Goal: Task Accomplishment & Management: Complete application form

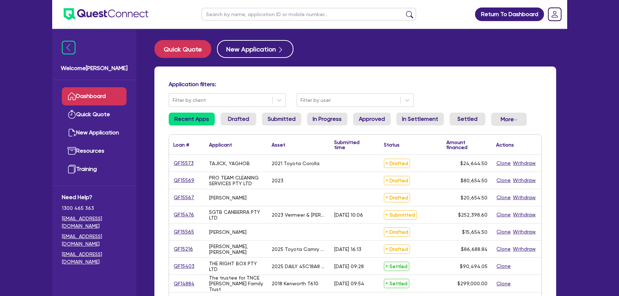
click at [263, 18] on input "text" at bounding box center [309, 14] width 215 height 13
click at [404, 11] on button "submit" at bounding box center [409, 16] width 11 height 10
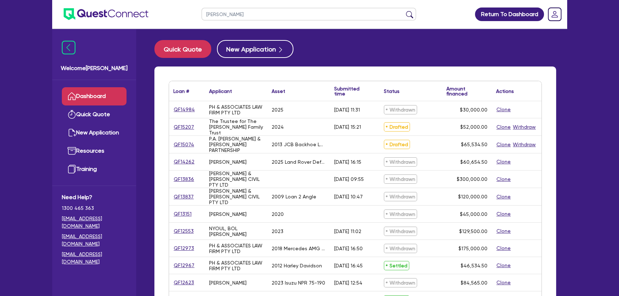
click at [243, 23] on ul "[PERSON_NAME]" at bounding box center [309, 14] width 229 height 28
click at [242, 18] on input "[PERSON_NAME]" at bounding box center [309, 14] width 215 height 13
paste input "[PERSON_NAME], [PERSON_NAME]"
type input "[PERSON_NAME], [PERSON_NAME]"
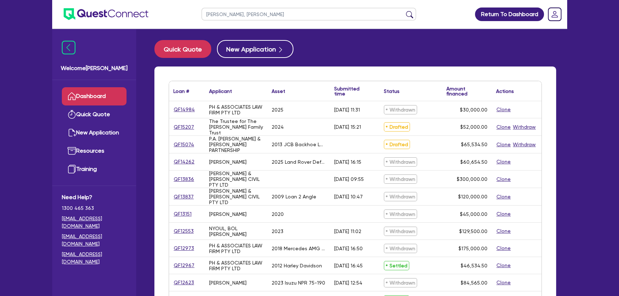
click at [404, 11] on button "submit" at bounding box center [409, 16] width 11 height 10
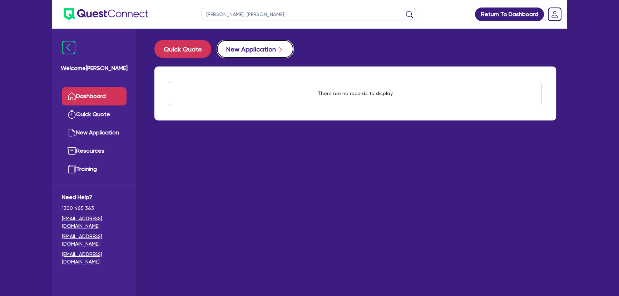
click at [267, 44] on button "New Application" at bounding box center [255, 49] width 77 height 18
select select "Other"
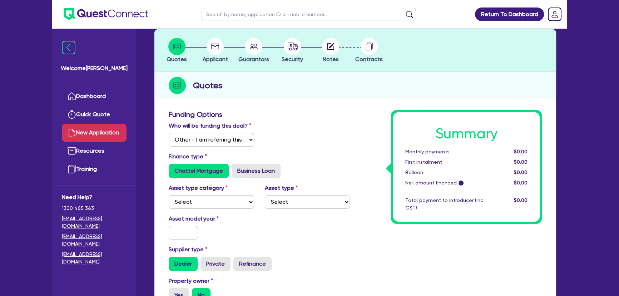
scroll to position [32, 0]
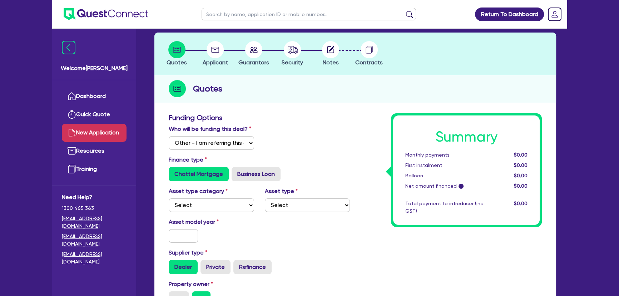
click at [218, 197] on div "Asset type category Select Cars and light trucks Primary assets Secondary asset…" at bounding box center [211, 199] width 96 height 25
click at [216, 201] on select "Select Cars and light trucks Primary assets Secondary assets Tertiary assets" at bounding box center [211, 205] width 85 height 14
select select "PRIMARY_ASSETS"
click at [169, 198] on select "Select Cars and light trucks Primary assets Secondary assets Tertiary assets" at bounding box center [211, 205] width 85 height 14
click at [289, 207] on select "Select Heavy trucks over 4.5 tonne Trailers Bus and coaches Yellow goods and ex…" at bounding box center [307, 205] width 85 height 14
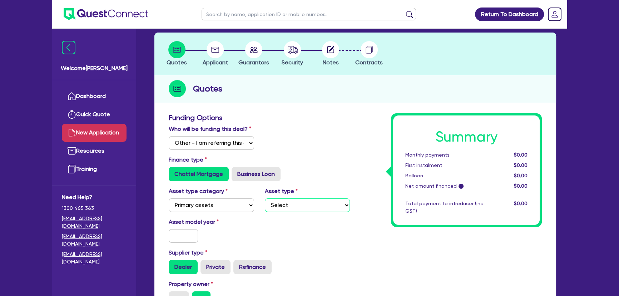
select select "HEAVY_TRUCKS"
click at [265, 198] on select "Select Heavy trucks over 4.5 tonne Trailers Bus and coaches Yellow goods and ex…" at bounding box center [307, 205] width 85 height 14
click at [192, 234] on input "text" at bounding box center [183, 236] width 29 height 14
click at [233, 204] on select "Select Cars and light trucks Primary assets Secondary assets Tertiary assets" at bounding box center [211, 205] width 85 height 14
select select "SECONDARY_ASSETS"
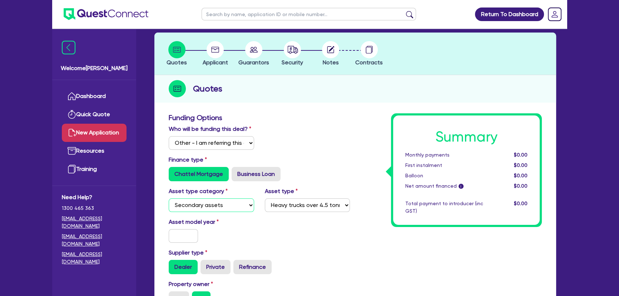
click at [169, 198] on select "Select Cars and light trucks Primary assets Secondary assets Tertiary assets" at bounding box center [211, 205] width 85 height 14
click at [282, 207] on select "Select Generators and compressors Engineering and toolmaking Woodworking and me…" at bounding box center [307, 205] width 85 height 14
select select "PRINTING_AND_PACKAGING_EQUIPMENT"
click at [265, 198] on select "Select Generators and compressors Engineering and toolmaking Woodworking and me…" at bounding box center [307, 205] width 85 height 14
click at [190, 231] on input "text" at bounding box center [183, 236] width 29 height 14
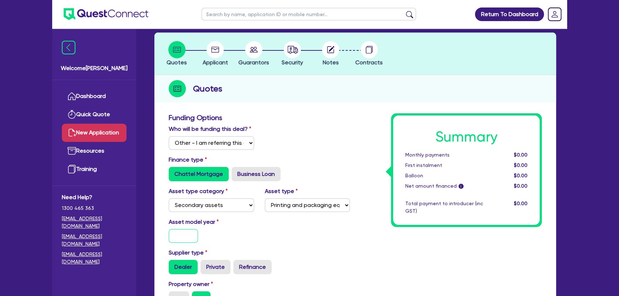
click at [187, 239] on input "text" at bounding box center [183, 236] width 29 height 14
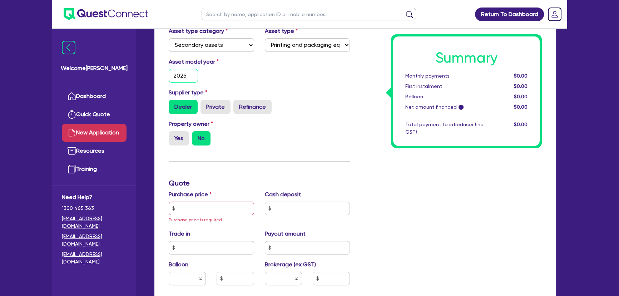
scroll to position [195, 0]
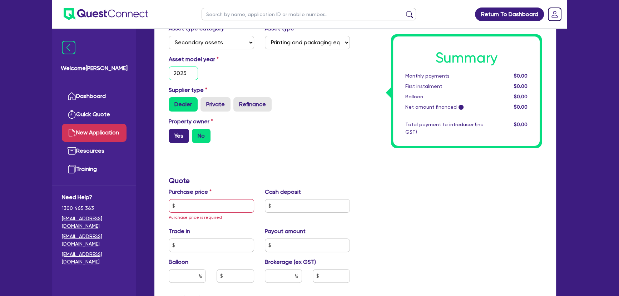
type input "2025"
click at [183, 135] on label "Yes" at bounding box center [179, 136] width 20 height 14
click at [173, 133] on input "Yes" at bounding box center [171, 131] width 5 height 5
radio input "true"
click at [197, 201] on input "text" at bounding box center [211, 206] width 85 height 14
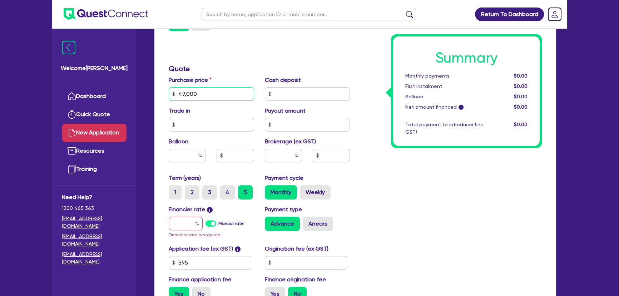
scroll to position [325, 0]
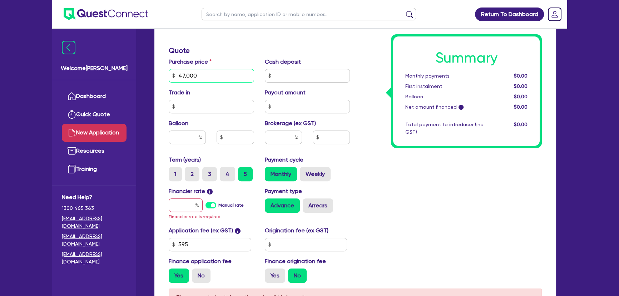
type input "47,000"
click at [191, 204] on input "text" at bounding box center [186, 205] width 34 height 14
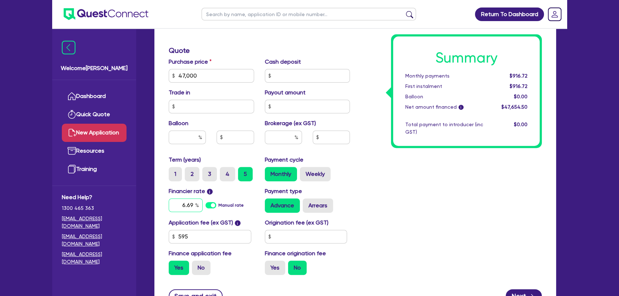
type input "6.69"
click at [268, 142] on input "text" at bounding box center [283, 138] width 37 height 14
type input "4"
click at [416, 178] on div "Summary Monthly payments Calculating... First instalment Calculating... Balloon…" at bounding box center [451, 51] width 192 height 460
click at [200, 240] on input "595" at bounding box center [210, 237] width 83 height 14
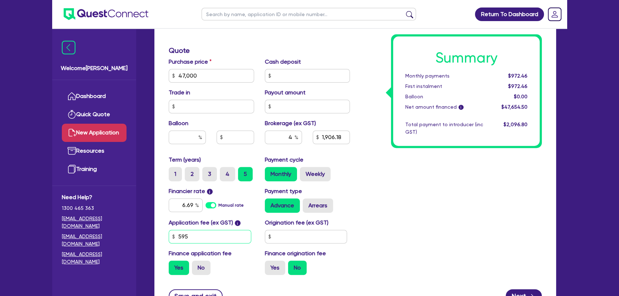
click at [200, 240] on input "595" at bounding box center [210, 237] width 83 height 14
type input "1,906.18"
type input "4"
type input "1,906.18"
type input "49"
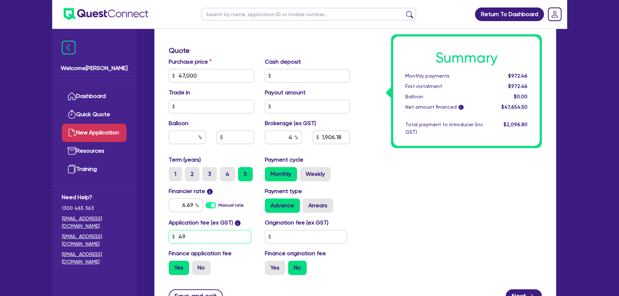
type input "1,906.18"
type input "495"
click at [315, 235] on input "text" at bounding box center [306, 237] width 83 height 14
type input "1,901.78"
type input "4"
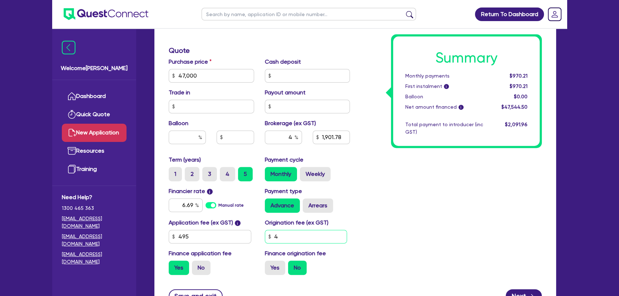
type input "1,901.78"
type input "49"
type input "1,901.78"
type input "495"
click at [467, 230] on div "Summary Monthly payments Calculating... First instalment i Calculating... Ballo…" at bounding box center [451, 51] width 192 height 460
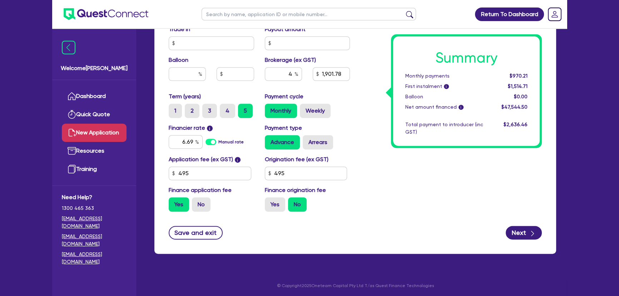
scroll to position [389, 0]
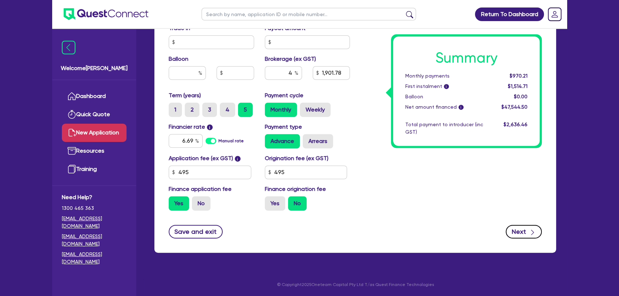
click at [516, 237] on button "Next" at bounding box center [524, 232] width 36 height 14
type input "1,901.78"
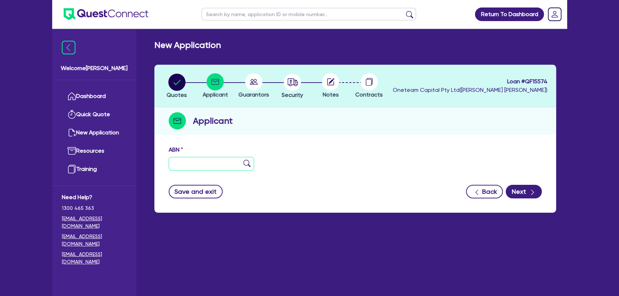
click at [177, 168] on input "text" at bounding box center [211, 164] width 85 height 14
paste input "82 917 460 976"
click at [251, 164] on input "82 917 460 976" at bounding box center [211, 164] width 85 height 14
type input "82 917 460 976"
click at [247, 161] on img at bounding box center [246, 163] width 7 height 7
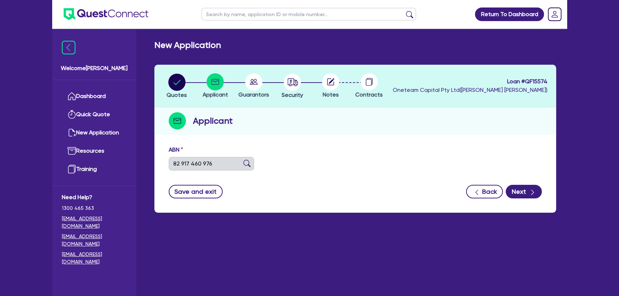
type input "[PERSON_NAME], [PERSON_NAME]"
type input "Jadran Winery"
select select "SOLE_TRADER"
type input "[DATE]"
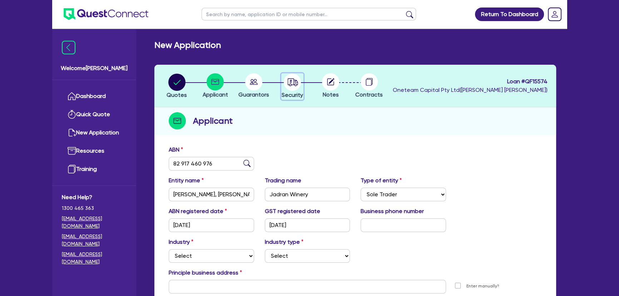
click at [300, 87] on icon "button" at bounding box center [292, 82] width 17 height 17
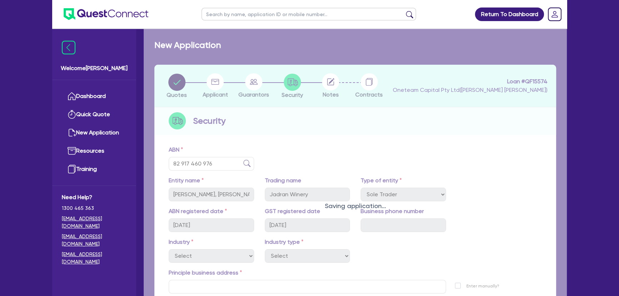
select select "SECONDARY_ASSETS"
select select "PRINTING_AND_PACKAGING_EQUIPMENT"
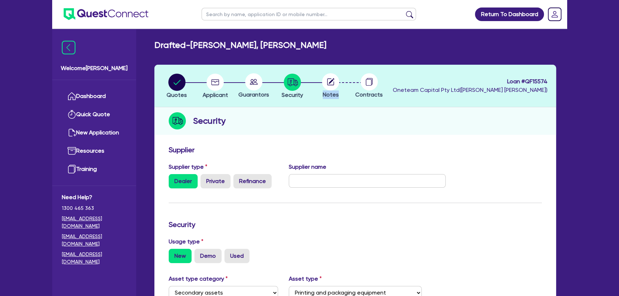
click at [331, 85] on circle at bounding box center [330, 81] width 17 height 17
click at [329, 85] on icon at bounding box center [331, 81] width 7 height 7
click at [330, 83] on circle at bounding box center [330, 81] width 17 height 17
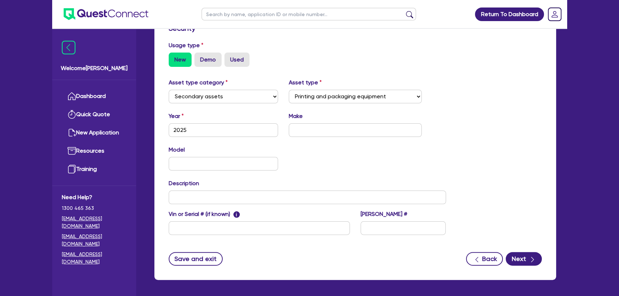
scroll to position [223, 0]
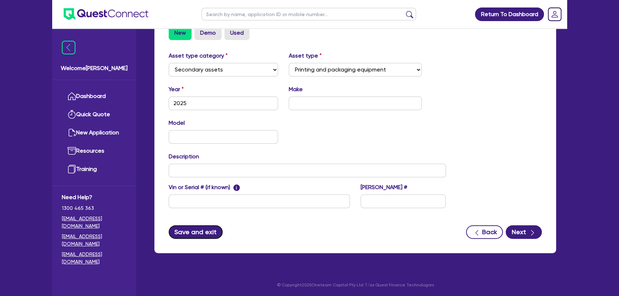
click at [198, 233] on button "Save and exit" at bounding box center [196, 232] width 54 height 14
